Goal: Information Seeking & Learning: Learn about a topic

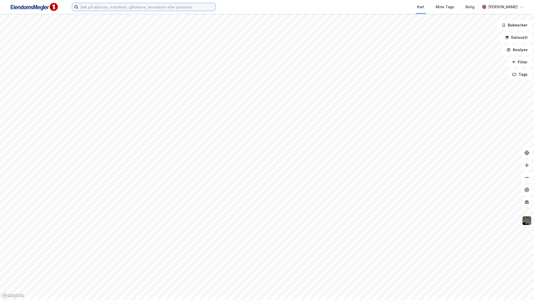
click at [190, 10] on input at bounding box center [146, 7] width 137 height 8
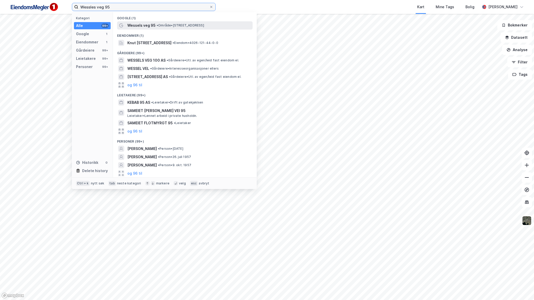
type input "Wessles veg 95"
click at [164, 28] on div "Wessels veg 95 • Område • Wessels veg 95, 7502 Stjørdal" at bounding box center [189, 25] width 124 height 6
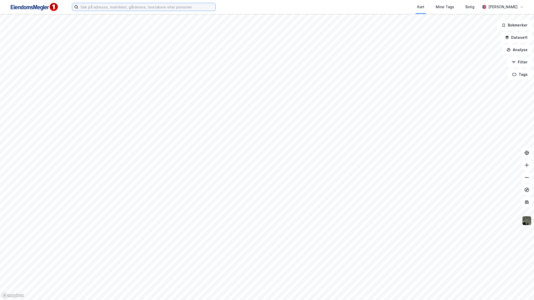
click at [100, 4] on input at bounding box center [146, 7] width 137 height 8
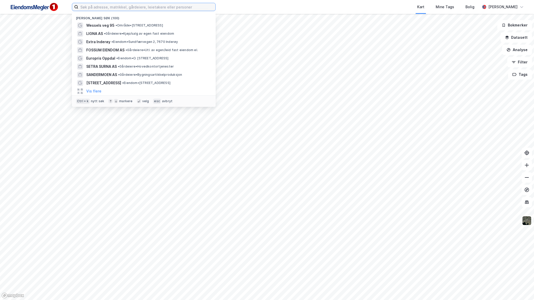
click at [195, 5] on input at bounding box center [146, 7] width 137 height 8
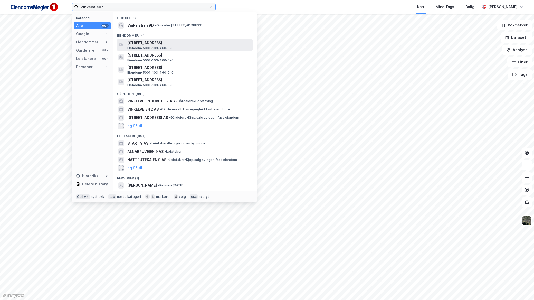
type input "Vinkelstien 9"
click at [179, 40] on span "Vinkelstien 9A, 7025, TRONDHEIM, TRONDHEIM" at bounding box center [188, 43] width 123 height 6
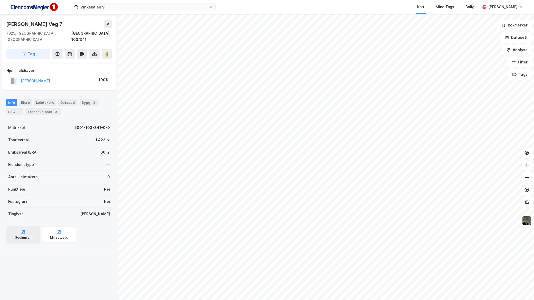
click at [24, 229] on icon at bounding box center [23, 231] width 5 height 5
